Goal: Obtain resource: Obtain resource

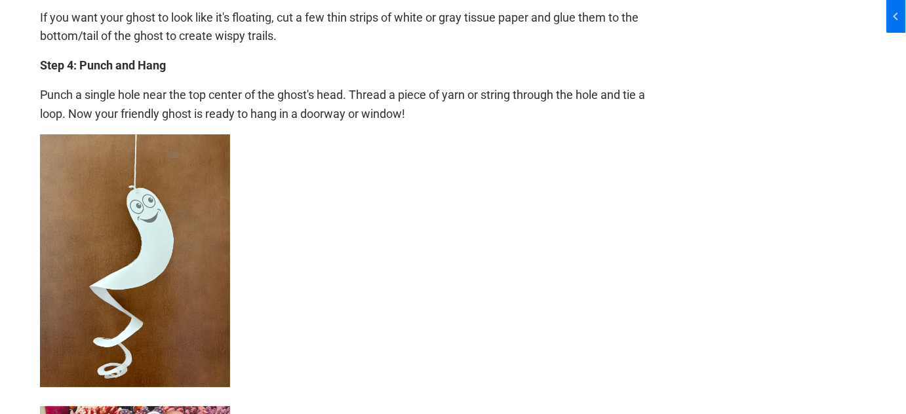
scroll to position [1311, 0]
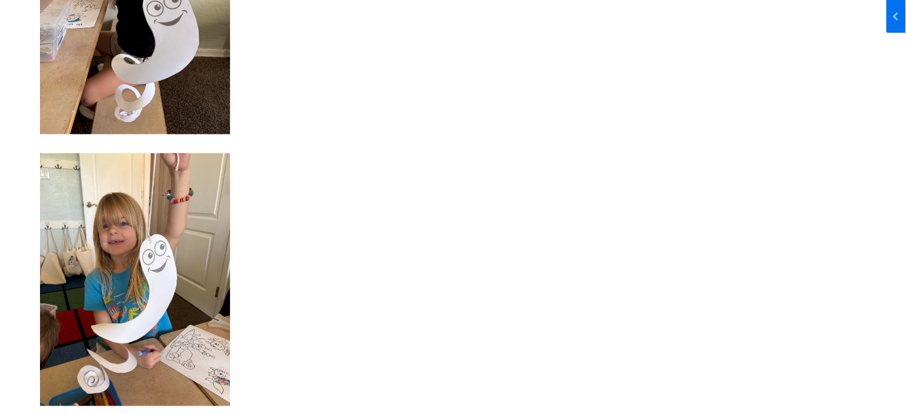
scroll to position [2145, 0]
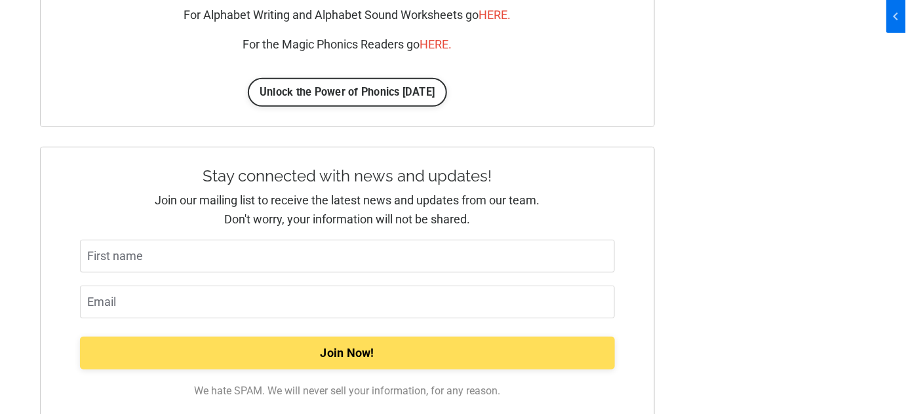
scroll to position [1634, 0]
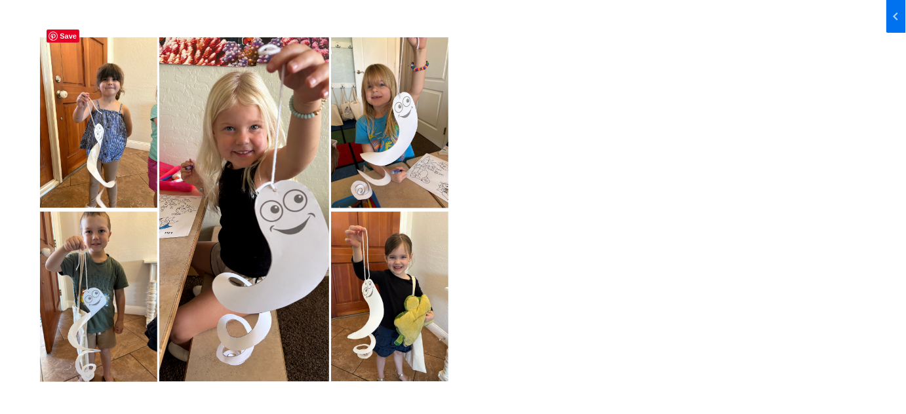
scroll to position [1489, 0]
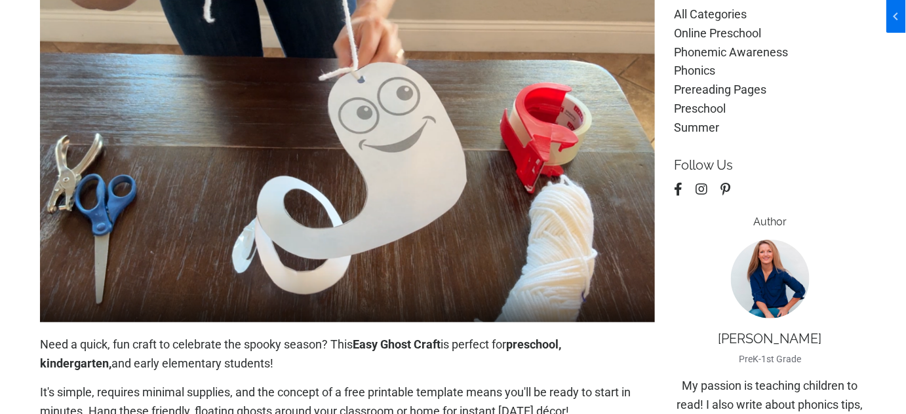
scroll to position [59, 0]
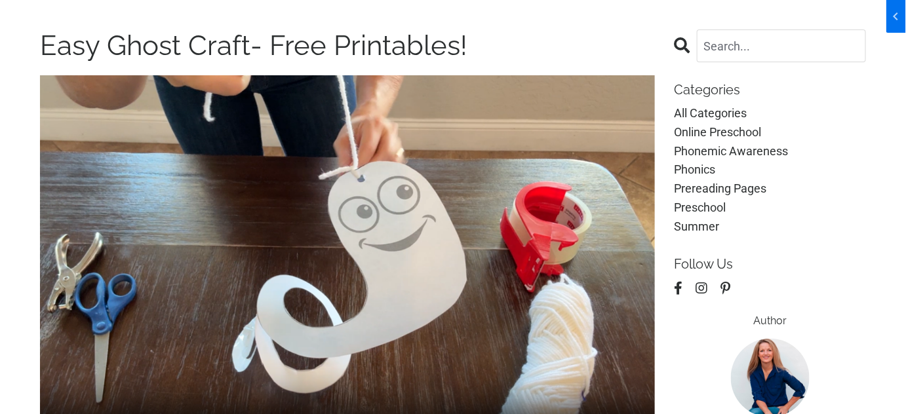
click at [321, 184] on img at bounding box center [347, 247] width 615 height 345
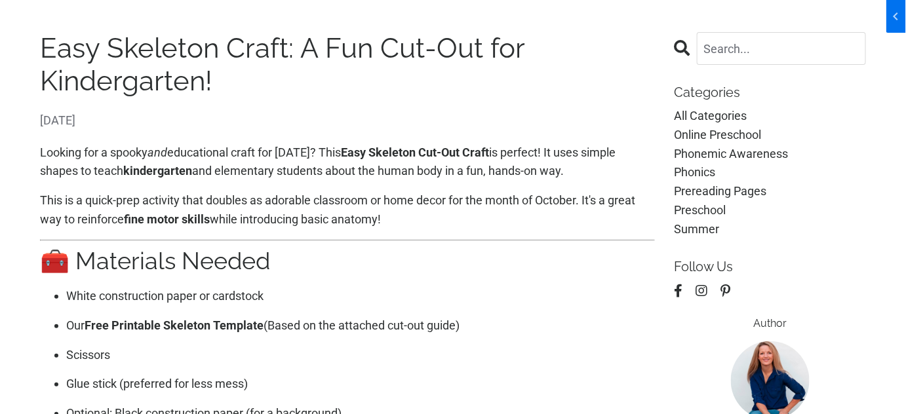
scroll to position [59, 0]
